Goal: Find specific fact: Find specific fact

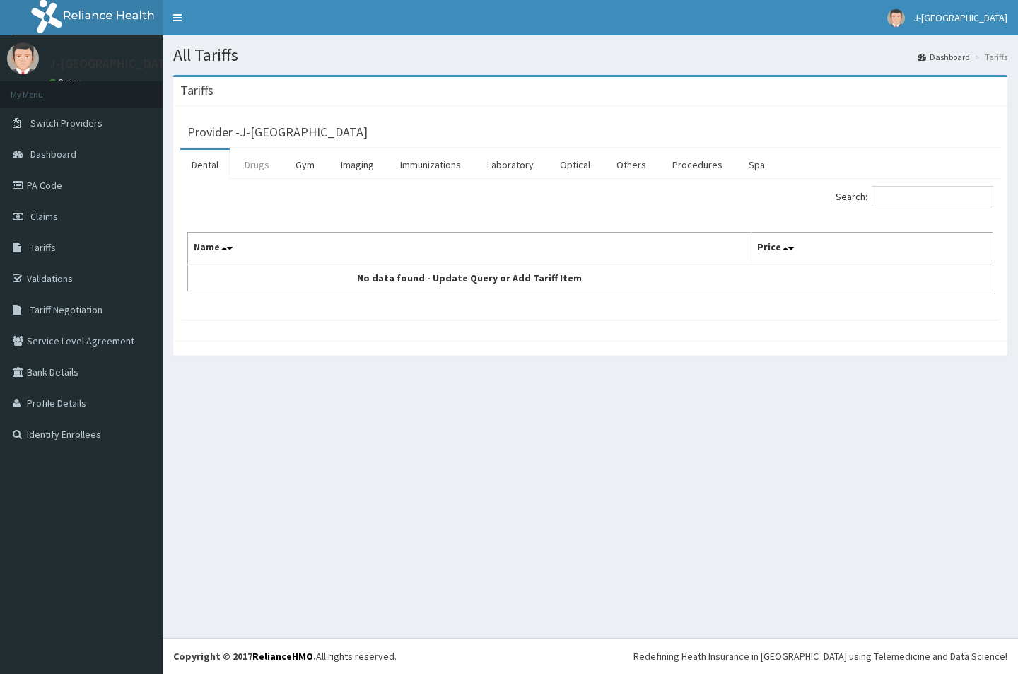
click at [251, 171] on link "Drugs" at bounding box center [256, 165] width 47 height 30
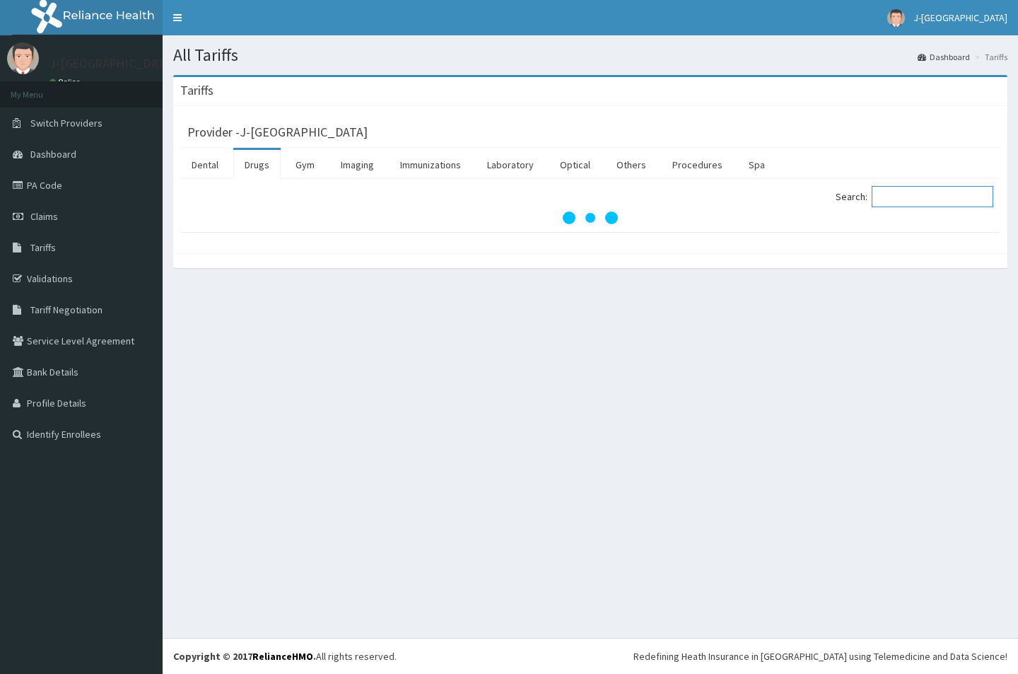
click at [900, 199] on input "Search:" at bounding box center [933, 196] width 122 height 21
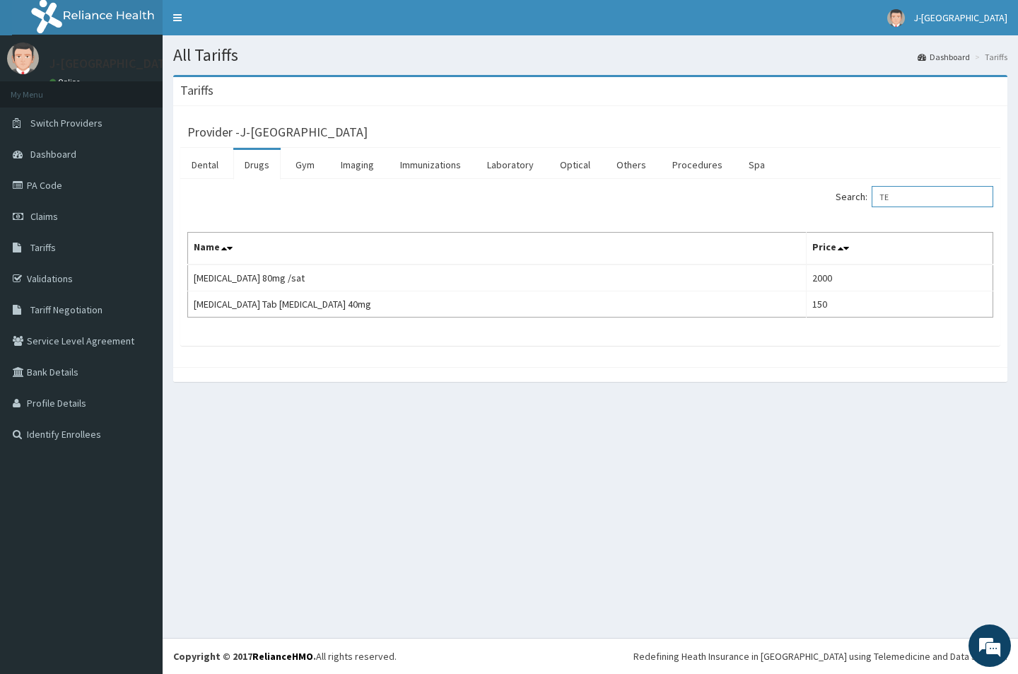
type input "T"
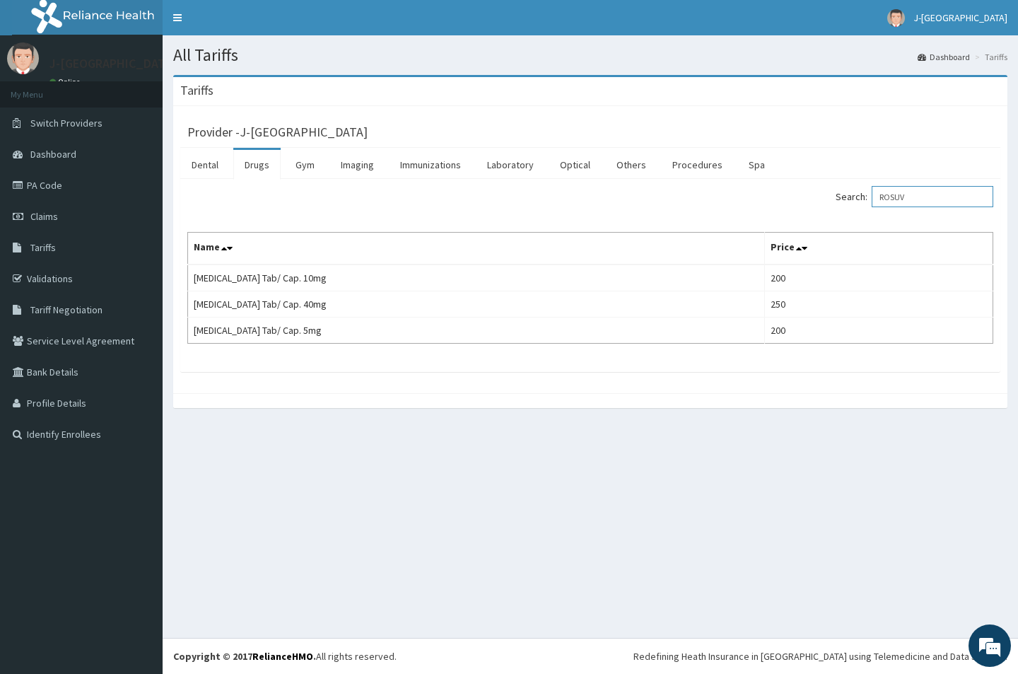
type input "ROSUV"
click at [57, 185] on link "PA Code" at bounding box center [81, 185] width 163 height 31
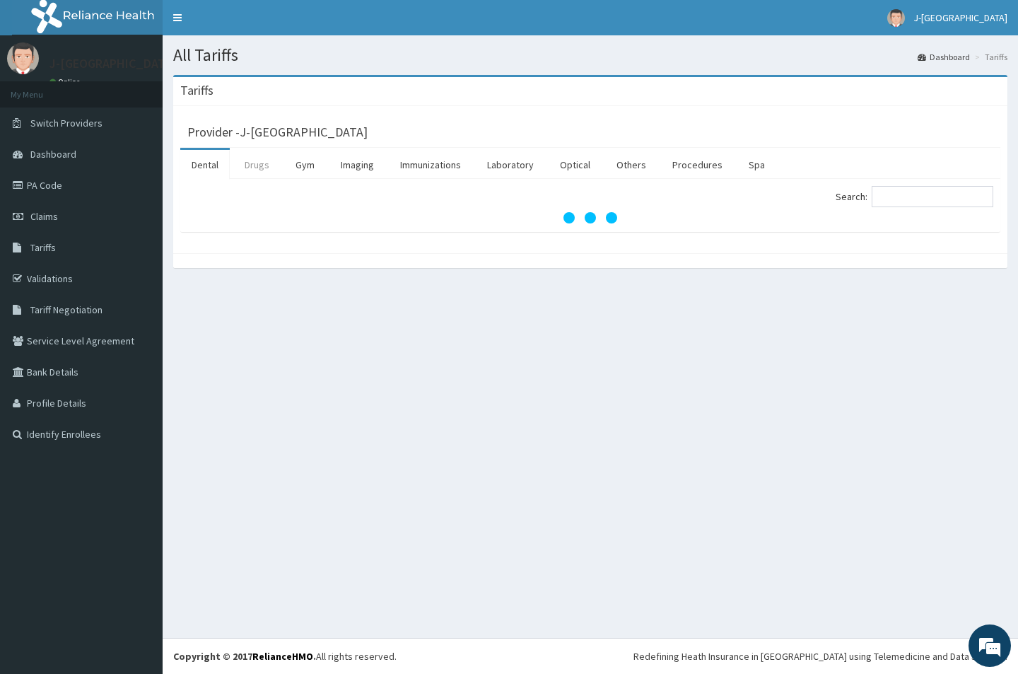
click at [270, 166] on link "Drugs" at bounding box center [256, 165] width 47 height 30
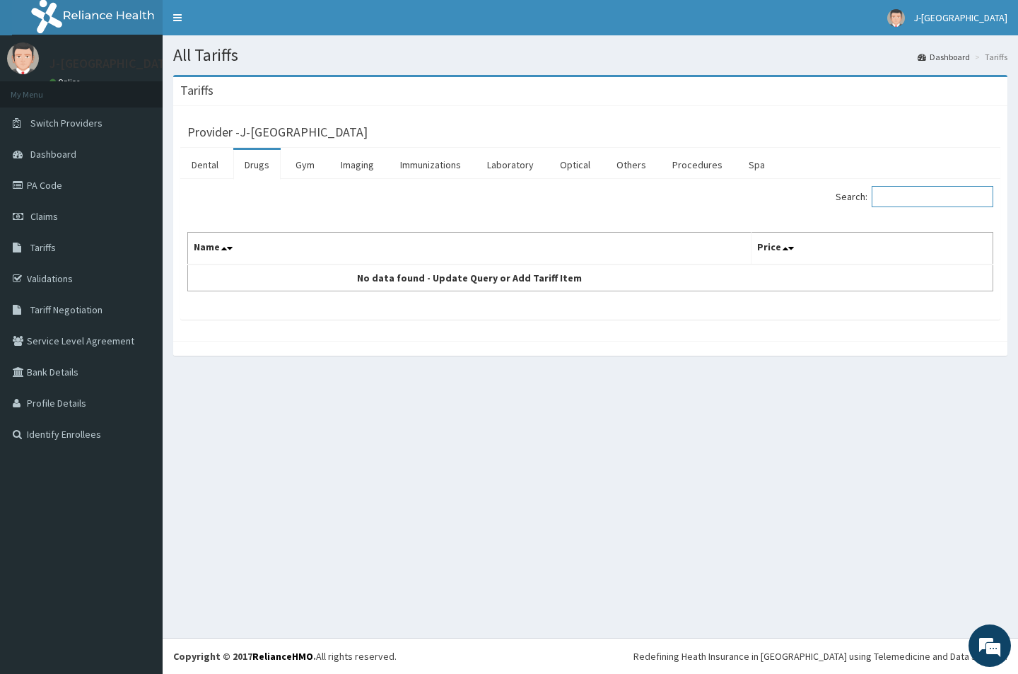
click at [906, 194] on input "Search:" at bounding box center [933, 196] width 122 height 21
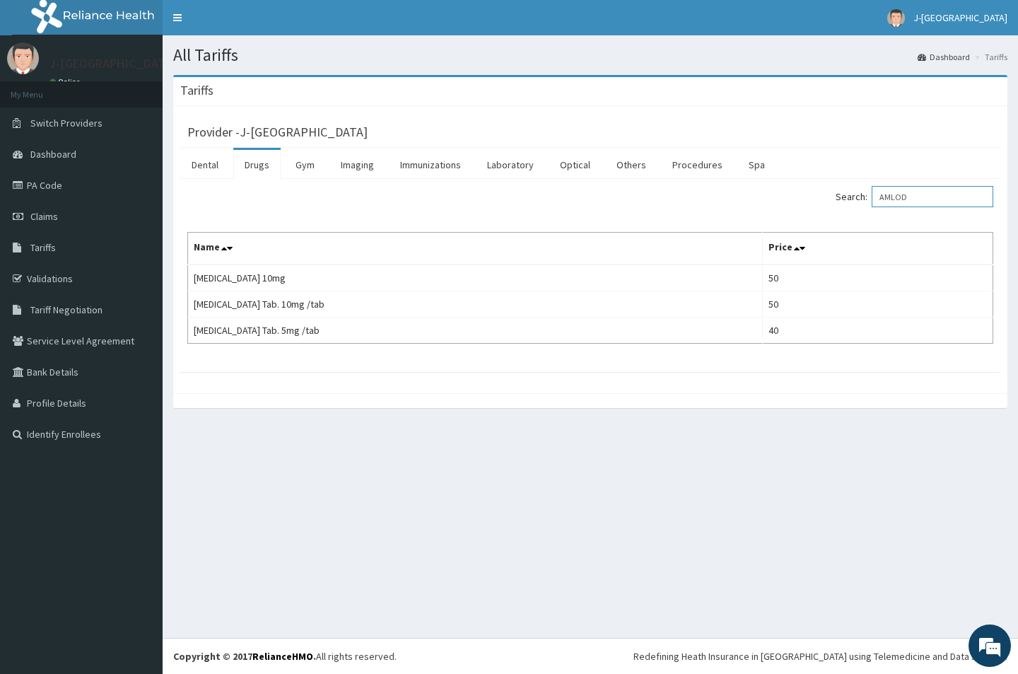
type input "AMLOD"
